Goal: Check status: Check status

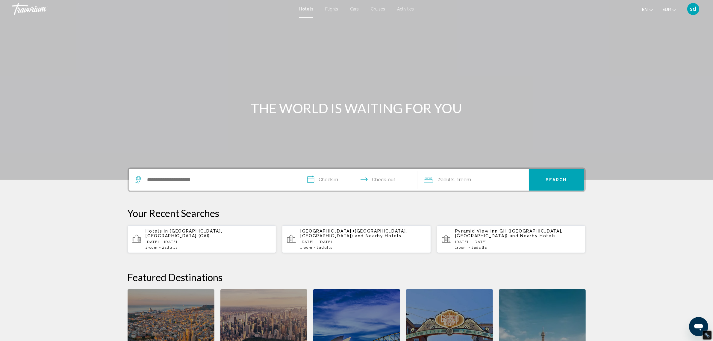
click at [694, 10] on span "sd" at bounding box center [694, 9] width 6 height 6
click at [671, 55] on link "My Account" at bounding box center [656, 56] width 29 height 8
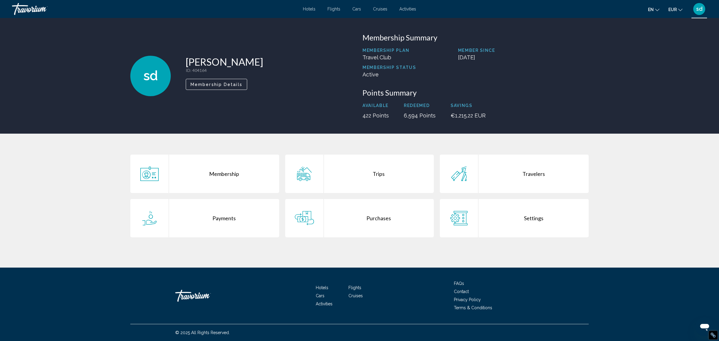
click at [373, 221] on div "Purchases" at bounding box center [379, 218] width 110 height 38
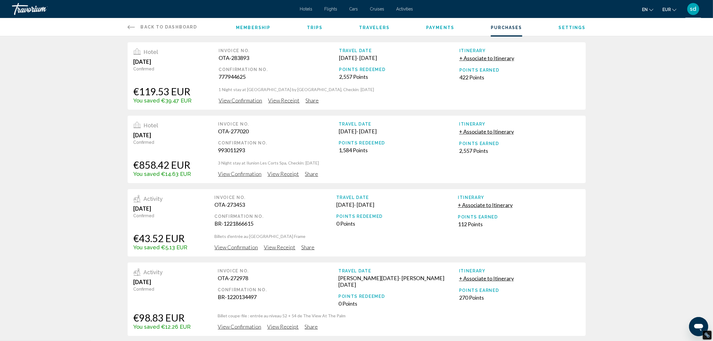
drag, startPoint x: 218, startPoint y: 52, endPoint x: 283, endPoint y: 76, distance: 69.7
type textarea "**********"
click at [283, 76] on div "Invoice No. OTA-283893 Confirmation No. 777944625" at bounding box center [279, 64] width 120 height 32
copy div "Invoice No. OTA-283893 Confirmation No. 777944625"
click at [245, 98] on span "View Confirmation" at bounding box center [240, 100] width 43 height 7
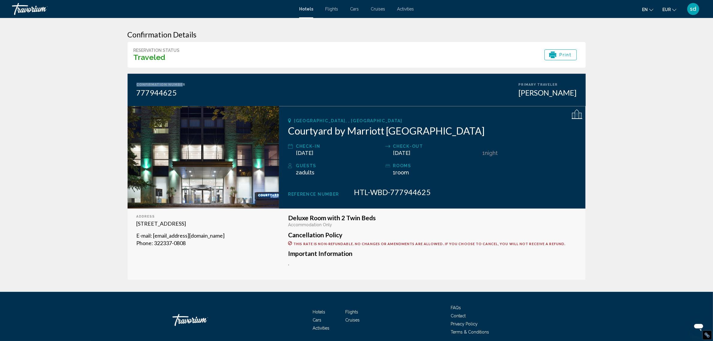
drag, startPoint x: 134, startPoint y: 84, endPoint x: 180, endPoint y: 84, distance: 46.4
click at [180, 84] on div "Confirmation Number 777944625 Primary Traveler sarah defrere" at bounding box center [357, 90] width 458 height 32
click at [554, 54] on icon "Main content" at bounding box center [552, 55] width 7 height 4
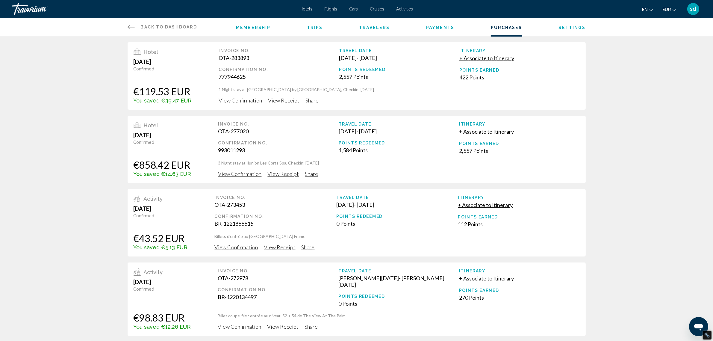
click at [238, 100] on span "View Confirmation" at bounding box center [240, 100] width 43 height 7
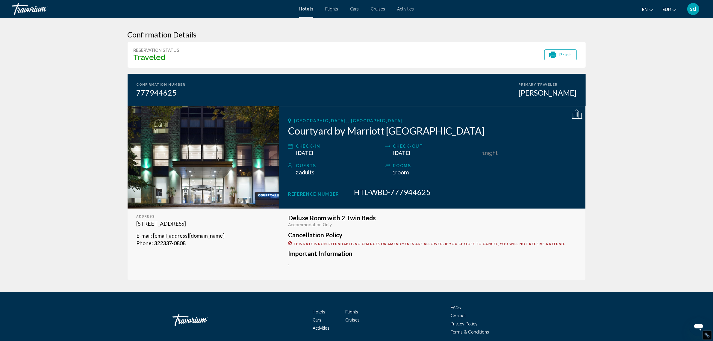
click at [365, 132] on h2 "Courtyard by Marriott Brussels" at bounding box center [432, 131] width 289 height 12
click at [157, 243] on span ": 322337-0808" at bounding box center [169, 243] width 34 height 7
click at [694, 11] on span "sd" at bounding box center [694, 9] width 6 height 6
click at [692, 10] on span "sd" at bounding box center [694, 9] width 6 height 6
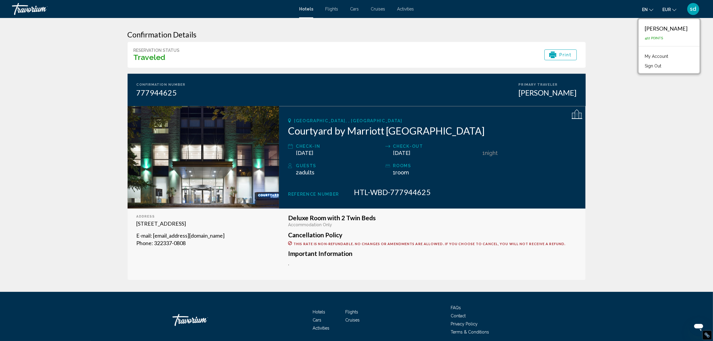
click at [666, 58] on link "My Account" at bounding box center [656, 56] width 29 height 8
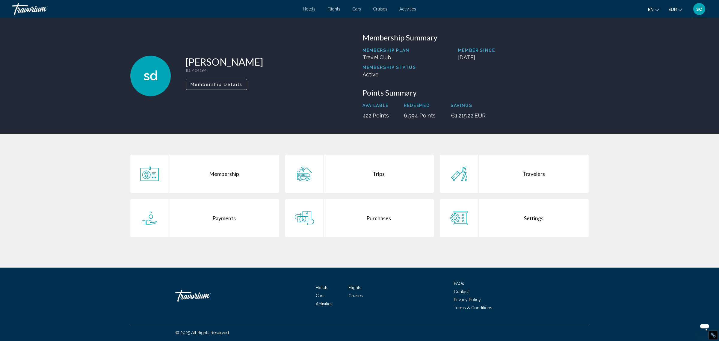
click at [363, 212] on div "Purchases" at bounding box center [379, 218] width 110 height 38
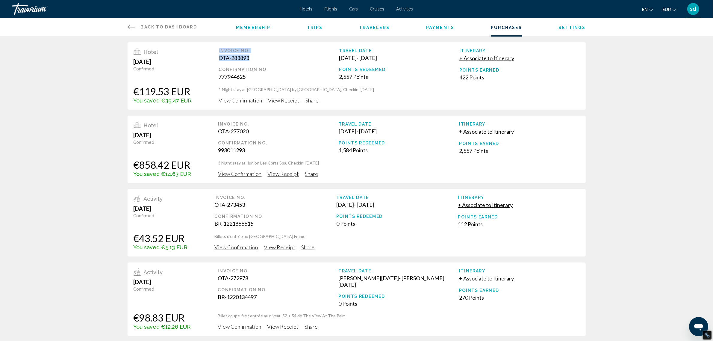
drag, startPoint x: 255, startPoint y: 58, endPoint x: 214, endPoint y: 51, distance: 41.3
click at [214, 51] on div "Hotel July 5, 2025 Confirmed €119.53 EUR You saved €39.47 EUR Invoice No. OTA-2…" at bounding box center [357, 75] width 458 height 67
drag, startPoint x: 247, startPoint y: 72, endPoint x: 218, endPoint y: 70, distance: 29.4
click at [219, 70] on div "Confirmation No." at bounding box center [279, 69] width 120 height 5
drag, startPoint x: 247, startPoint y: 76, endPoint x: 217, endPoint y: 70, distance: 30.0
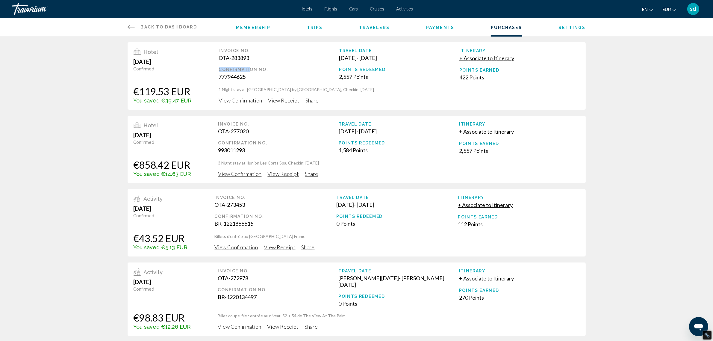
click at [217, 70] on div "Hotel July 5, 2025 Confirmed €119.53 EUR You saved €39.47 EUR Invoice No. OTA-2…" at bounding box center [357, 75] width 458 height 67
copy div "Confirmation No. 777944625"
drag, startPoint x: 230, startPoint y: 56, endPoint x: 211, endPoint y: 50, distance: 20.5
click at [211, 50] on div "Hotel July 5, 2025 Confirmed €119.53 EUR You saved €39.47 EUR Invoice No. OTA-2…" at bounding box center [357, 75] width 458 height 67
copy div "Invoice No. OTA-283893"
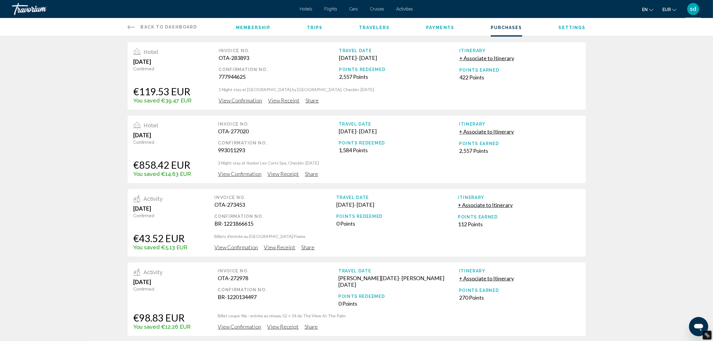
click at [241, 99] on span "View Confirmation" at bounding box center [240, 100] width 43 height 7
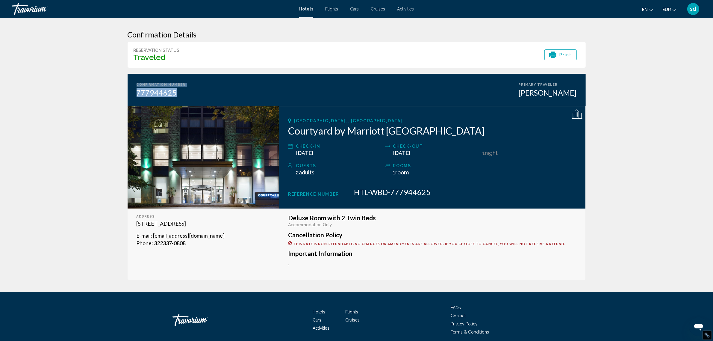
drag, startPoint x: 183, startPoint y: 92, endPoint x: 132, endPoint y: 81, distance: 52.1
click at [132, 81] on div "Confirmation Number 777944625 Primary Traveler sarah defrere" at bounding box center [357, 90] width 458 height 32
copy div "Confirmation Number 777944625"
drag, startPoint x: 288, startPoint y: 193, endPoint x: 436, endPoint y: 194, distance: 148.3
click at [436, 194] on div "Reference Number HTL-WBD-777944625" at bounding box center [432, 192] width 289 height 9
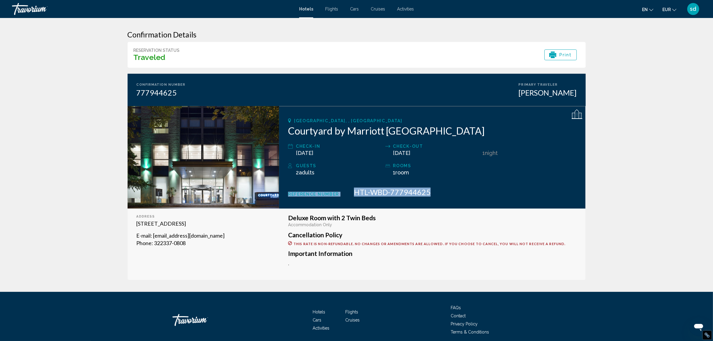
copy div "Reference Number HTL-WBD-777944625"
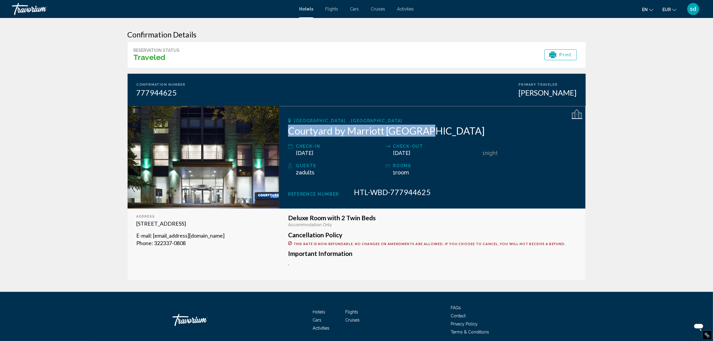
drag, startPoint x: 424, startPoint y: 132, endPoint x: 287, endPoint y: 129, distance: 137.0
click at [287, 129] on div "Brussels, , Belgium Courtyard by Marriott Brussels Check-in Jul 6, 2025 Check-o…" at bounding box center [432, 157] width 306 height 102
copy h2 "Courtyard by Marriott Brussels"
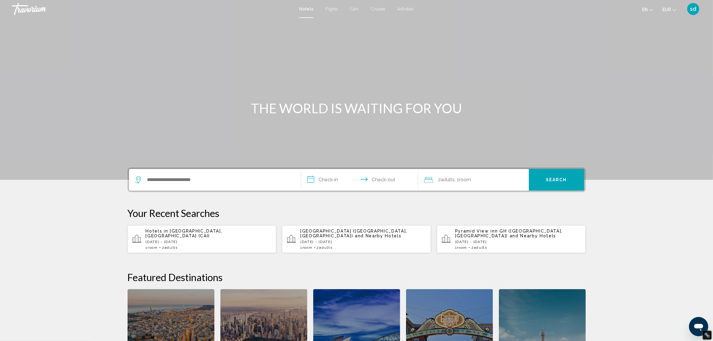
click at [694, 9] on span "sd" at bounding box center [694, 9] width 6 height 6
click at [665, 57] on link "My Account" at bounding box center [656, 56] width 29 height 8
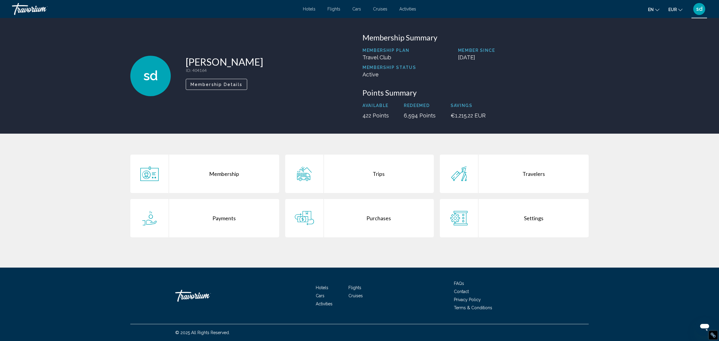
click at [378, 219] on div "Purchases" at bounding box center [379, 218] width 110 height 38
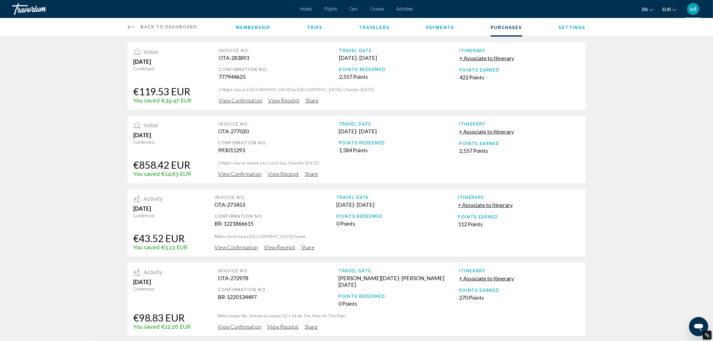
click at [97, 229] on div "Hotel [DATE] Confirmed €119.53 EUR You saved €39.47 EUR Invoice No. OTA-283893 …" at bounding box center [356, 232] width 713 height 392
click at [238, 104] on span "View Confirmation" at bounding box center [240, 100] width 43 height 7
